Goal: Information Seeking & Learning: Check status

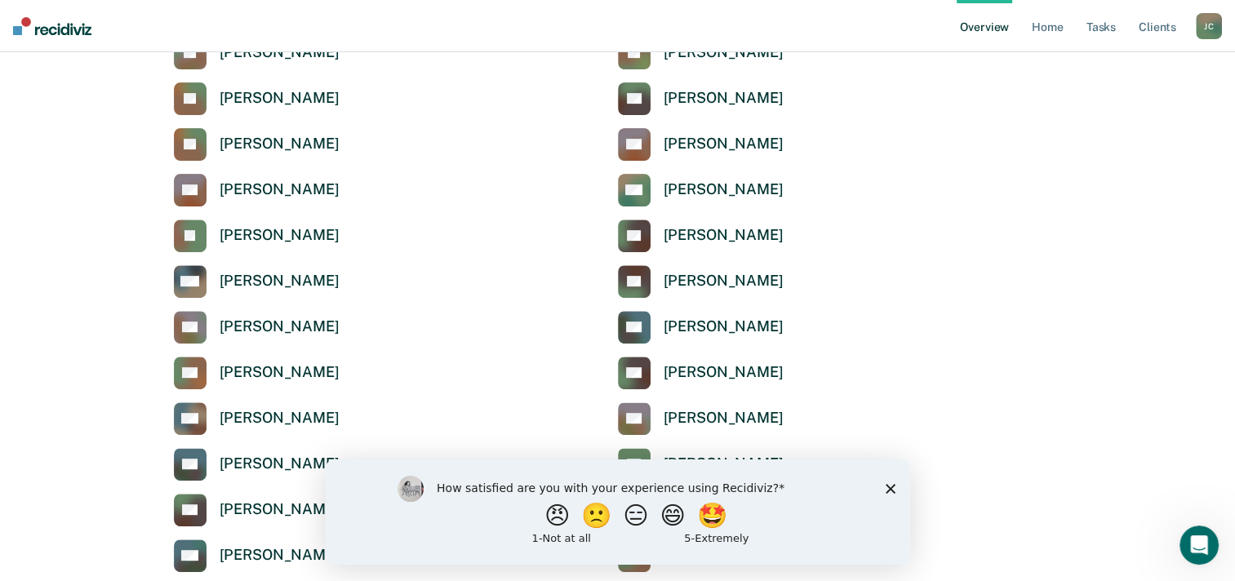
scroll to position [572, 0]
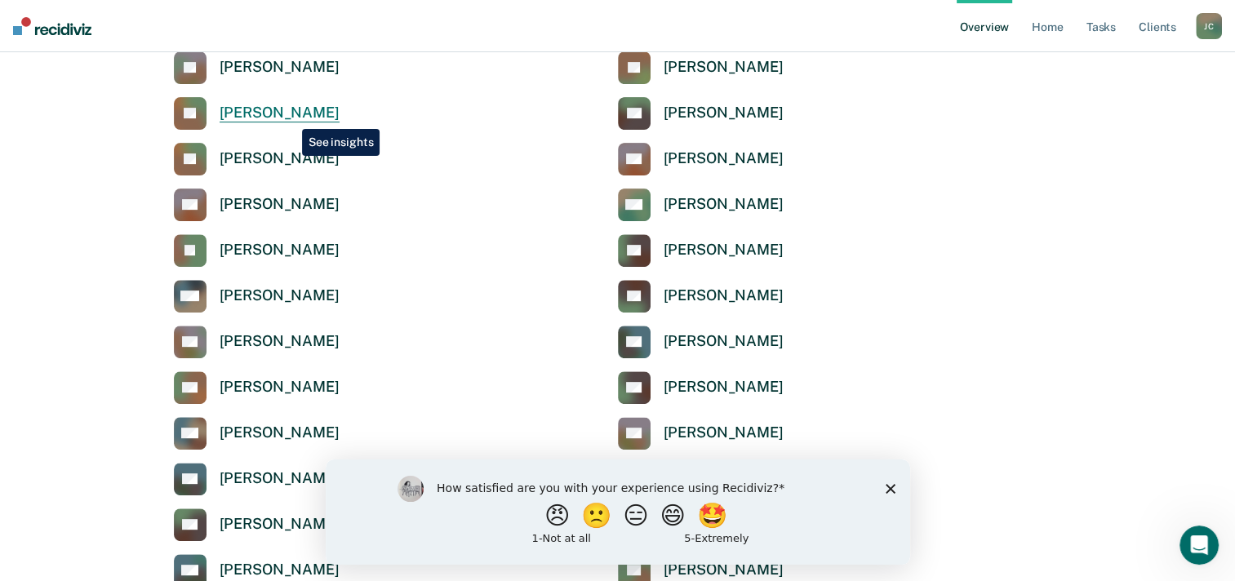
click at [290, 117] on div "[PERSON_NAME]" at bounding box center [280, 113] width 120 height 19
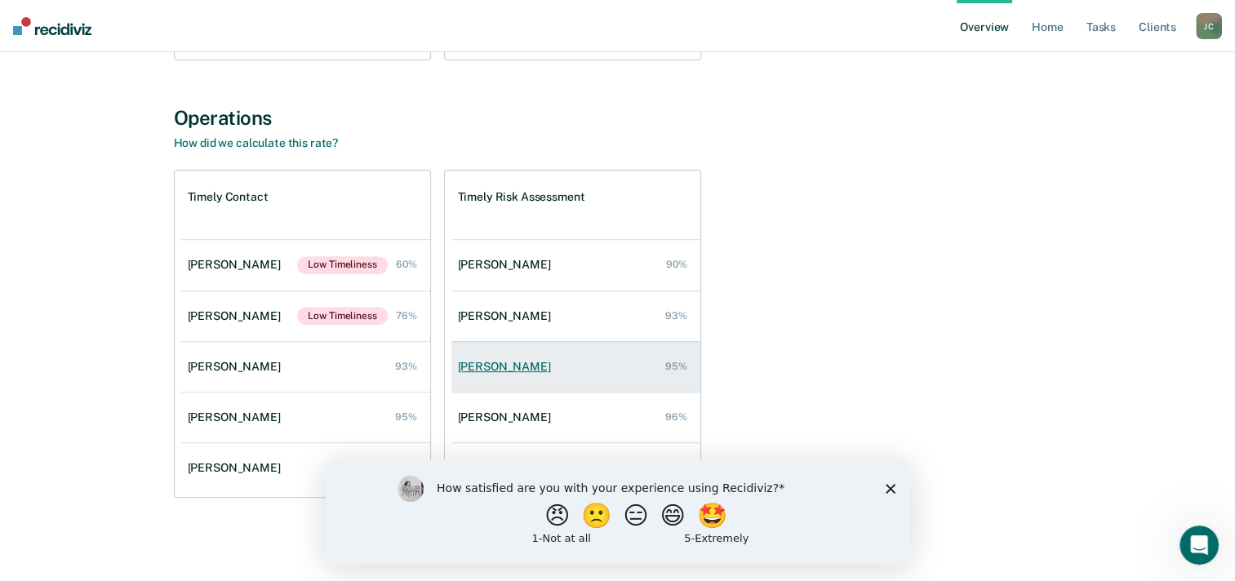
scroll to position [536, 0]
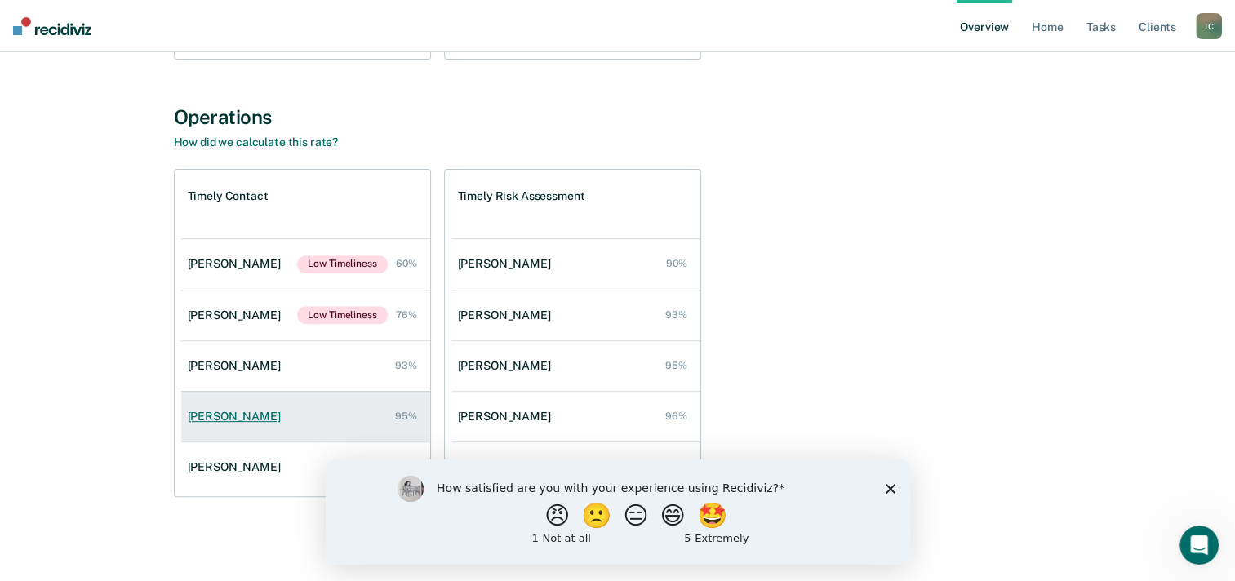
click at [218, 423] on link "[PERSON_NAME] 95%" at bounding box center [305, 417] width 249 height 47
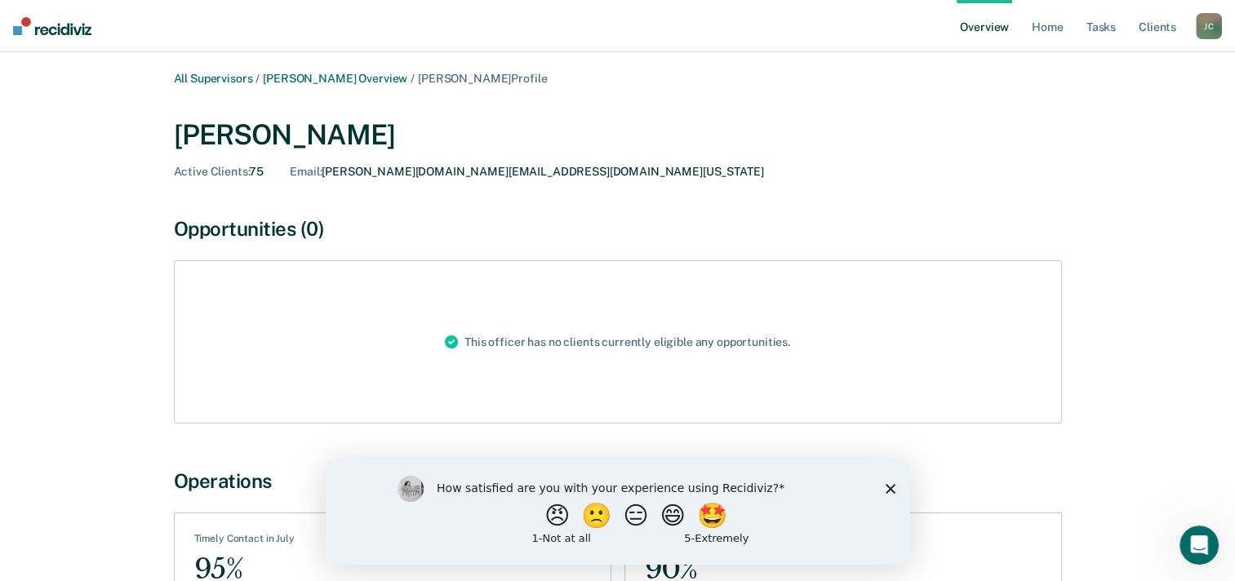
click at [255, 140] on div "[PERSON_NAME]" at bounding box center [618, 134] width 888 height 33
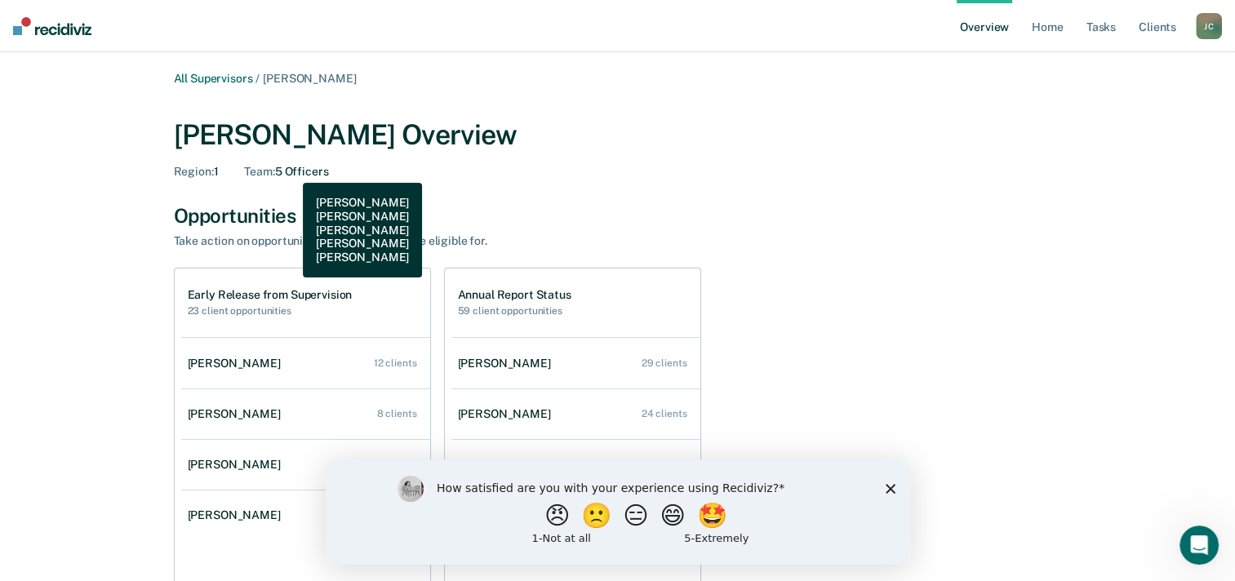
click at [291, 171] on div "Team : 5 Officers" at bounding box center [286, 172] width 84 height 14
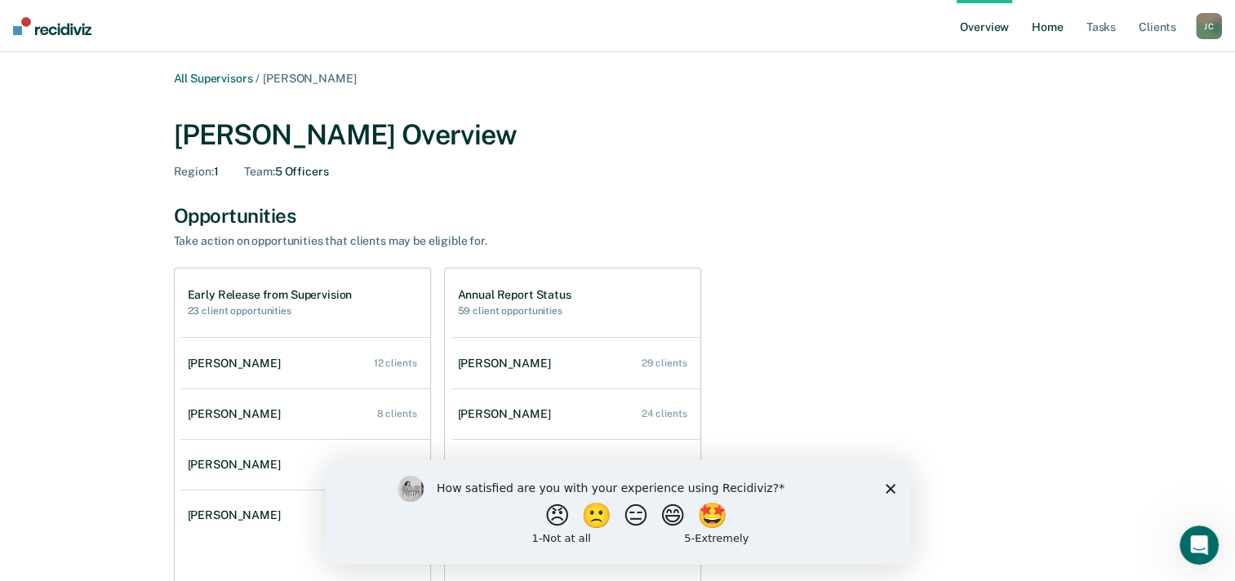
click at [1041, 23] on link "Home" at bounding box center [1048, 26] width 38 height 52
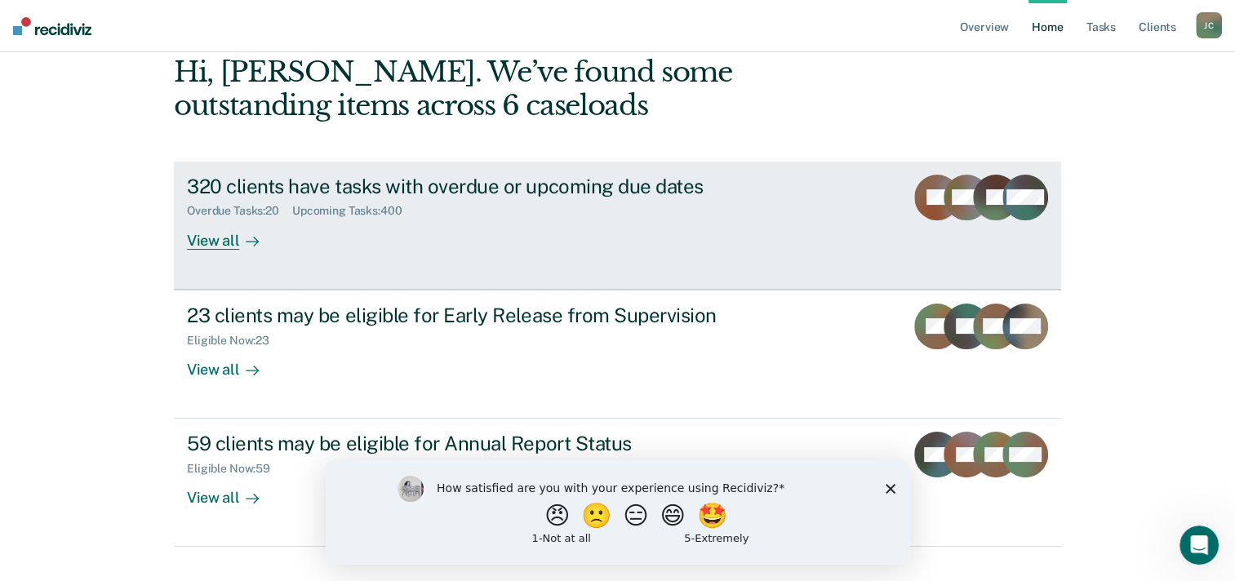
scroll to position [112, 0]
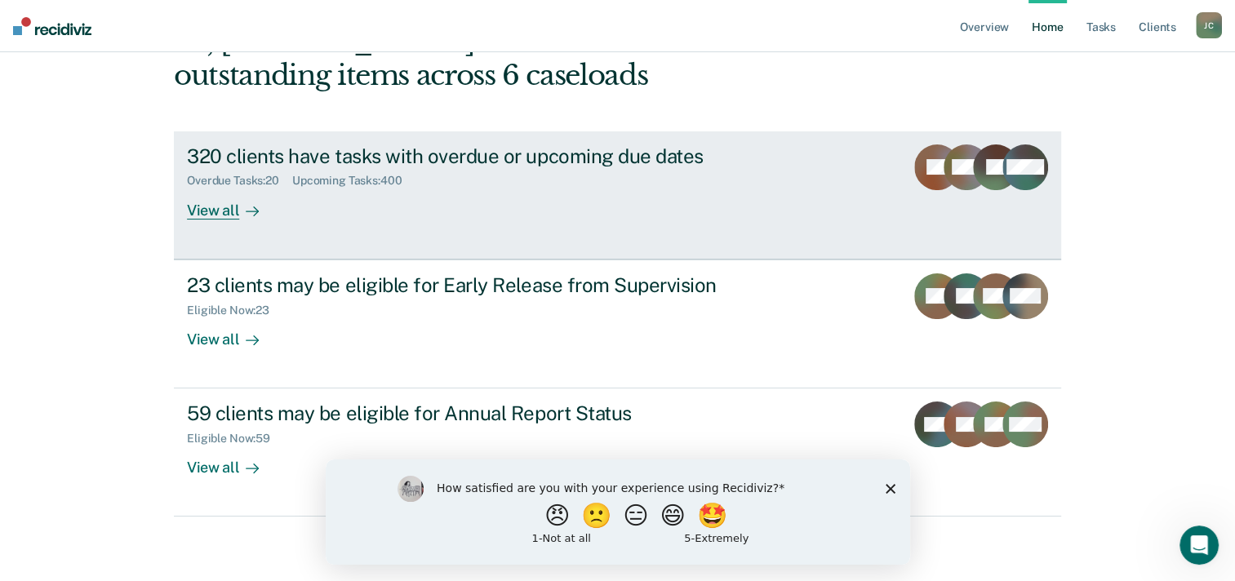
click at [216, 213] on div "View all" at bounding box center [232, 204] width 91 height 32
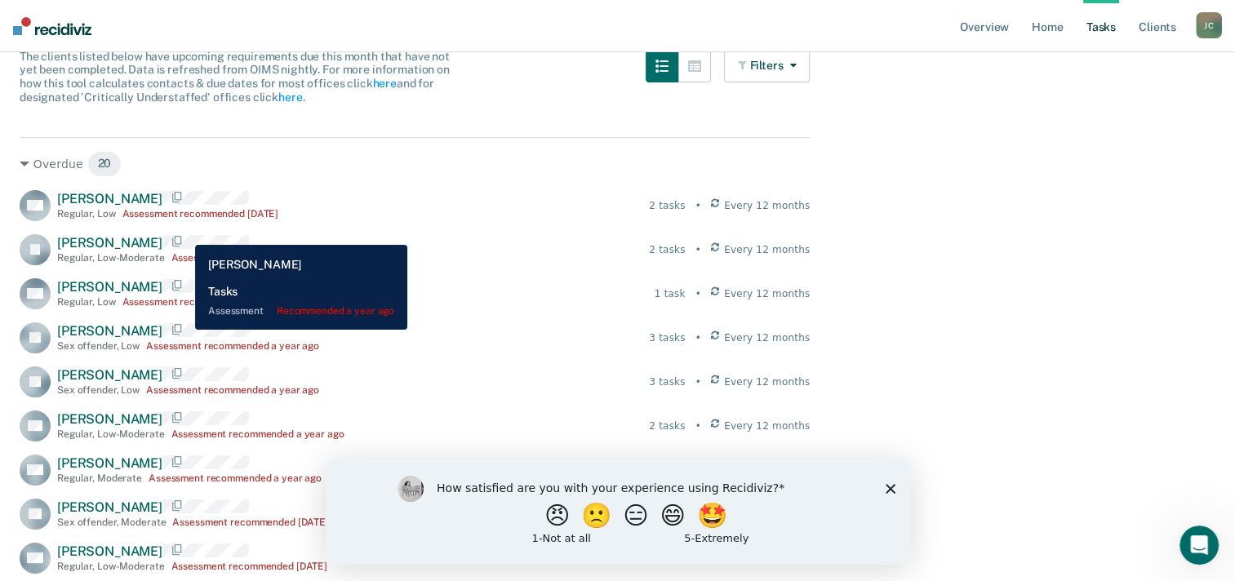
scroll to position [163, 0]
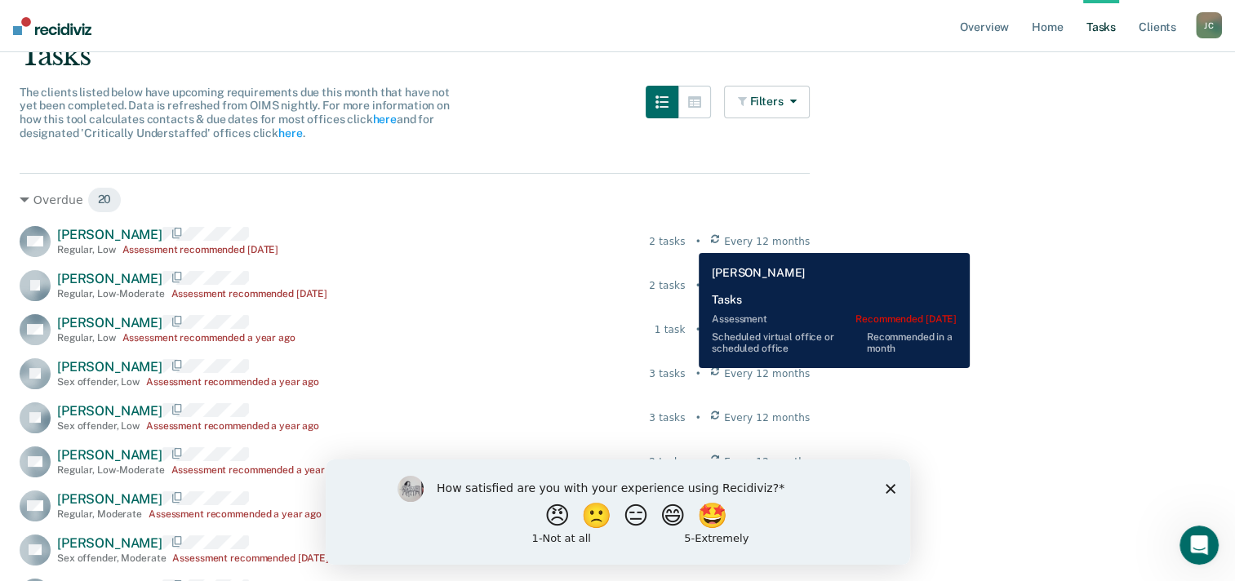
click at [685, 241] on div "2 tasks" at bounding box center [667, 241] width 36 height 15
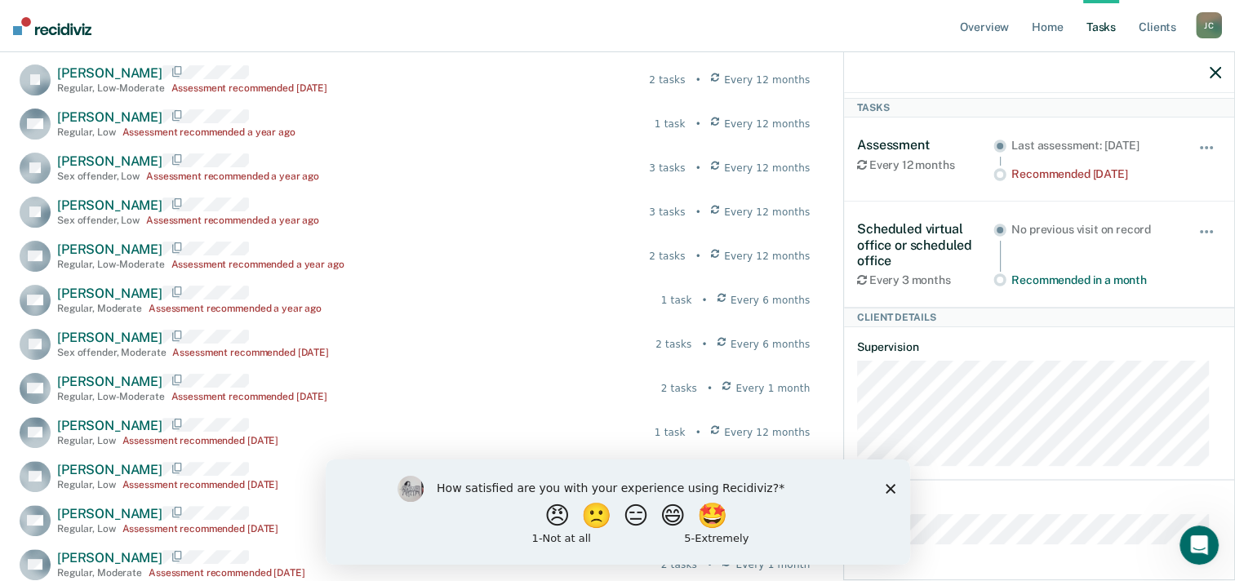
scroll to position [408, 0]
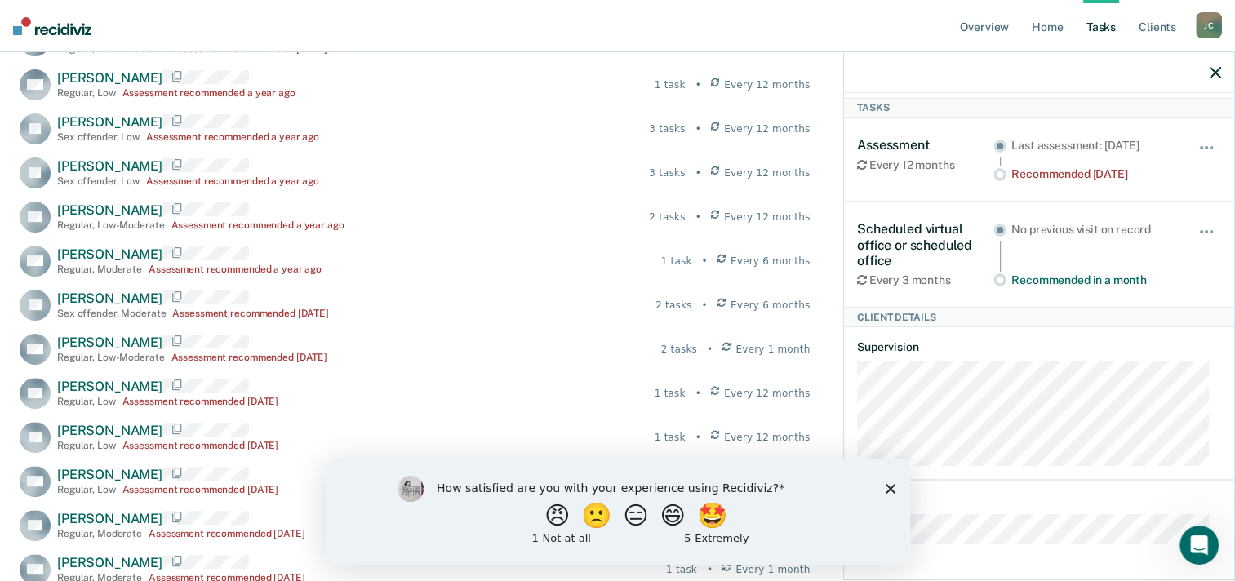
click at [892, 490] on polygon "Close survey" at bounding box center [890, 488] width 10 height 10
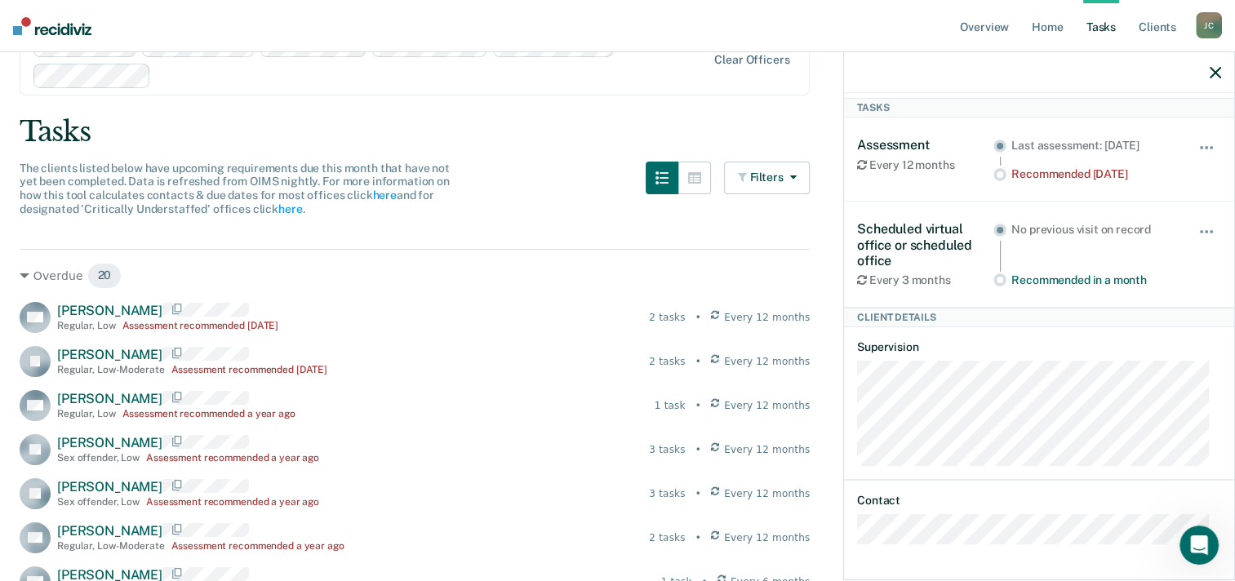
scroll to position [0, 0]
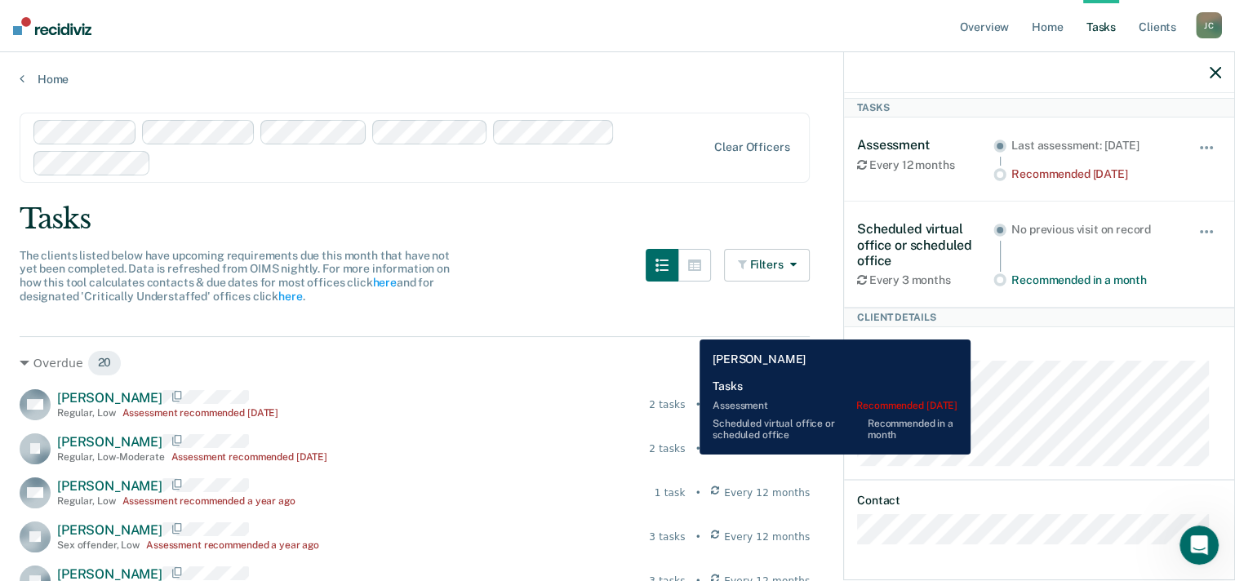
click at [685, 455] on div "2 tasks" at bounding box center [667, 449] width 36 height 15
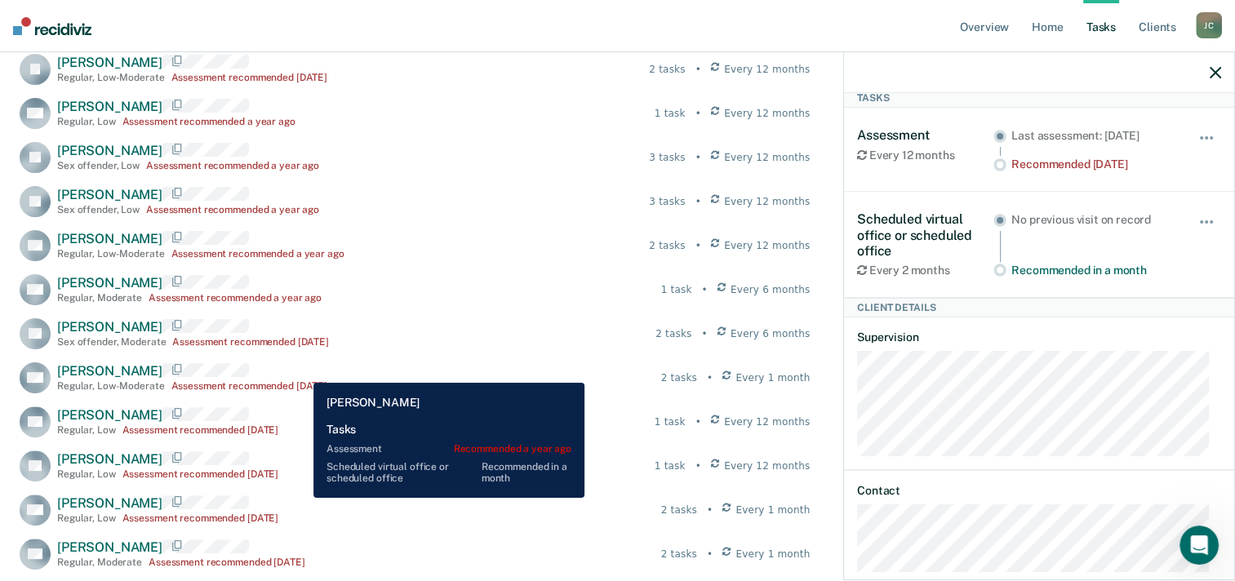
scroll to position [408, 0]
